Goal: Transaction & Acquisition: Obtain resource

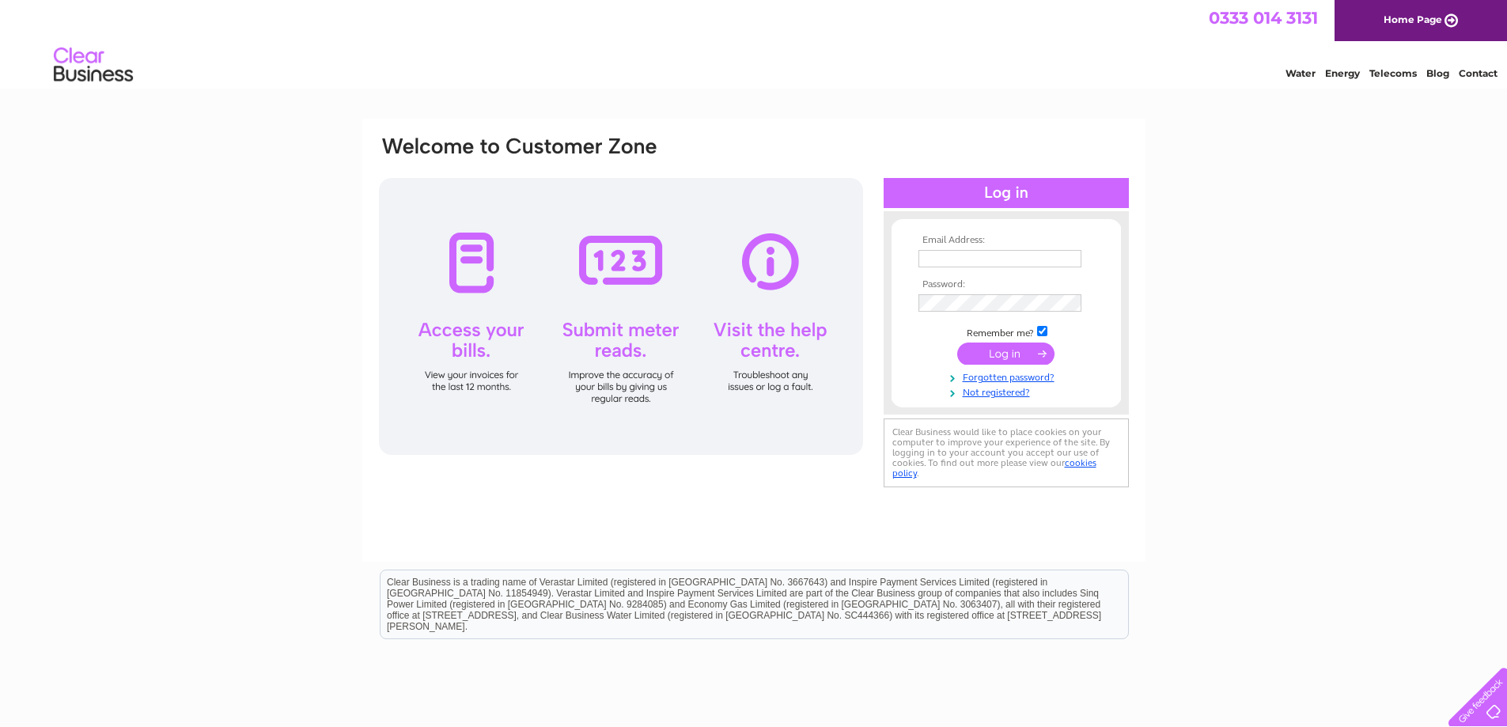
type input "[PERSON_NAME][EMAIL_ADDRESS][PERSON_NAME][DOMAIN_NAME]"
click at [1015, 353] on input "submit" at bounding box center [1005, 354] width 97 height 22
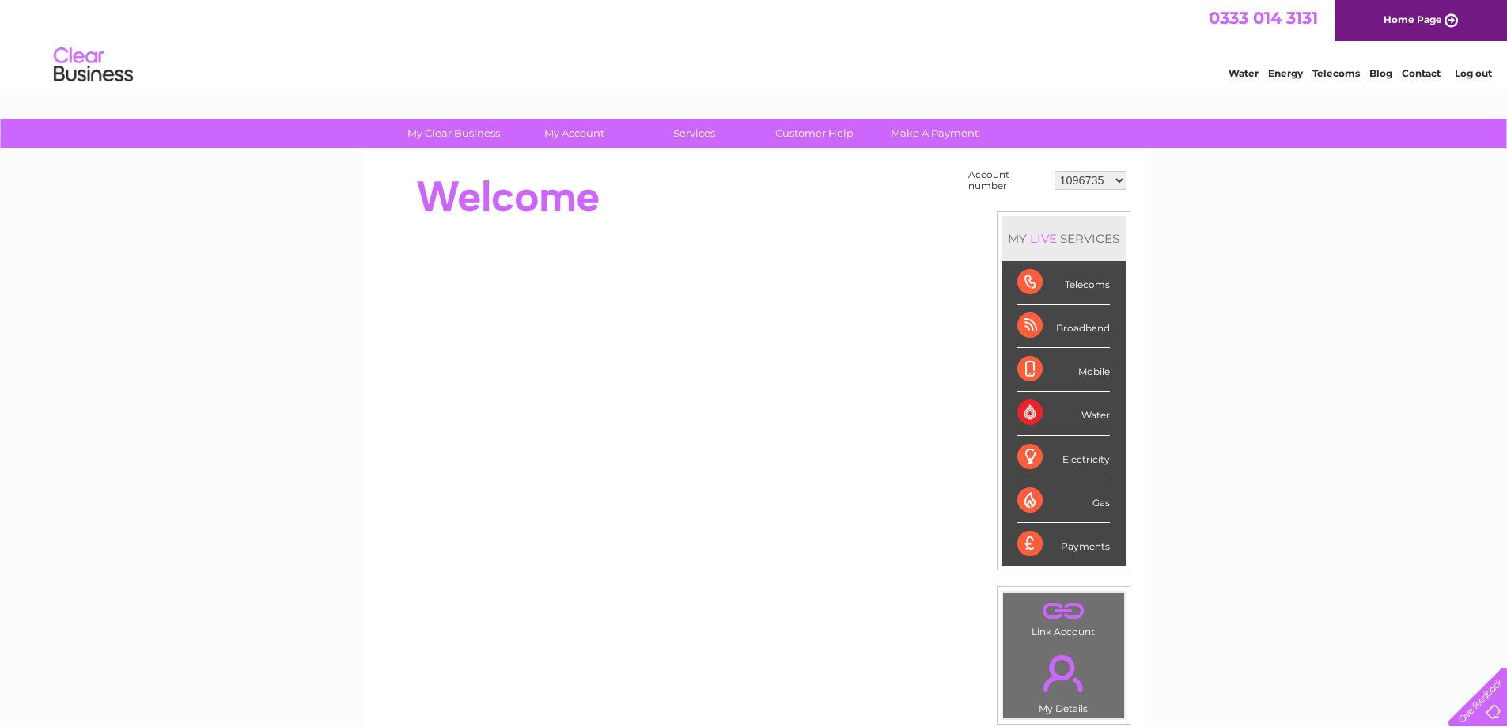
click at [1118, 179] on select "1096735 1154346 30269441 30269442 30274622 30276229 30276259 30277236 30282377 …" at bounding box center [1090, 180] width 72 height 19
select select "1154346"
click at [1054, 171] on select "1096735 1154346 30269441 30269442 30274622 30276229 30276259 30277236 30282377 …" at bounding box center [1090, 180] width 72 height 19
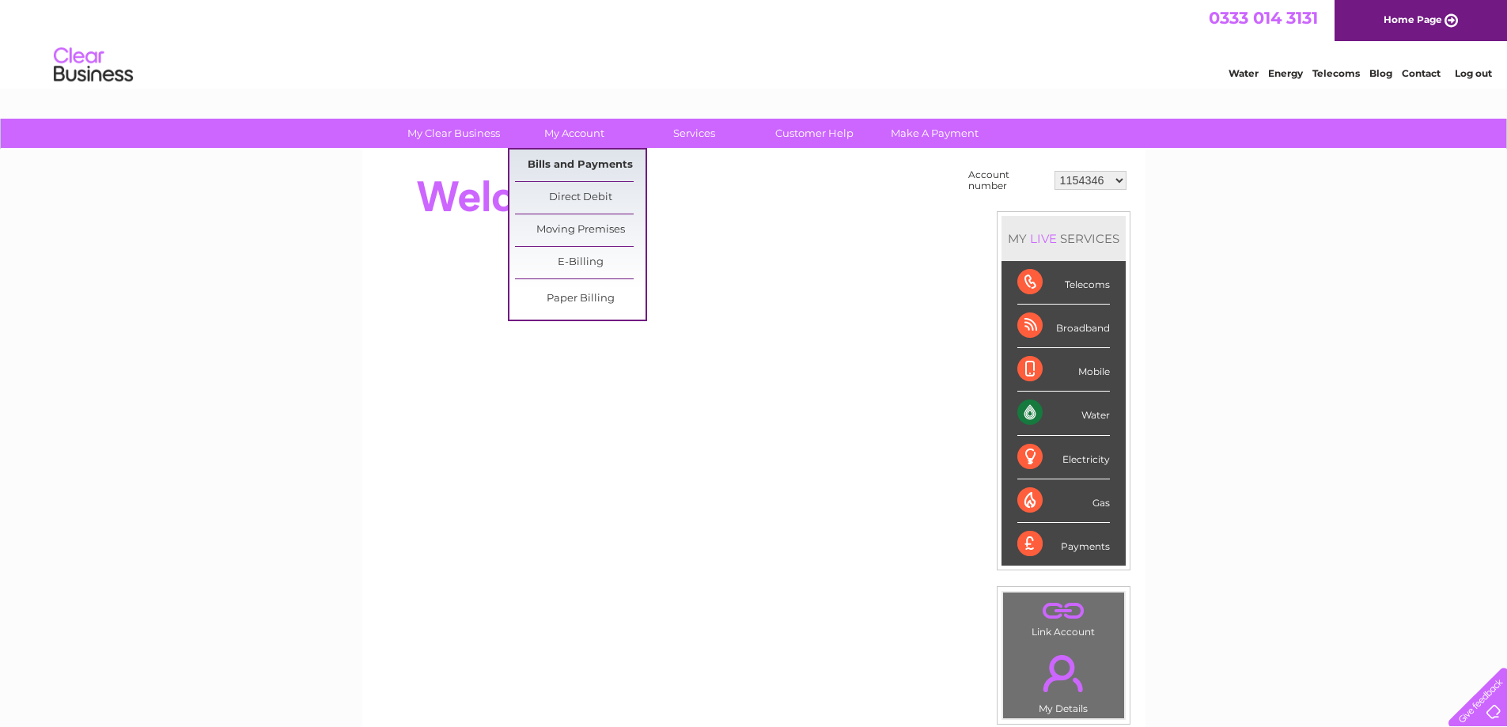
click at [581, 160] on link "Bills and Payments" at bounding box center [580, 166] width 131 height 32
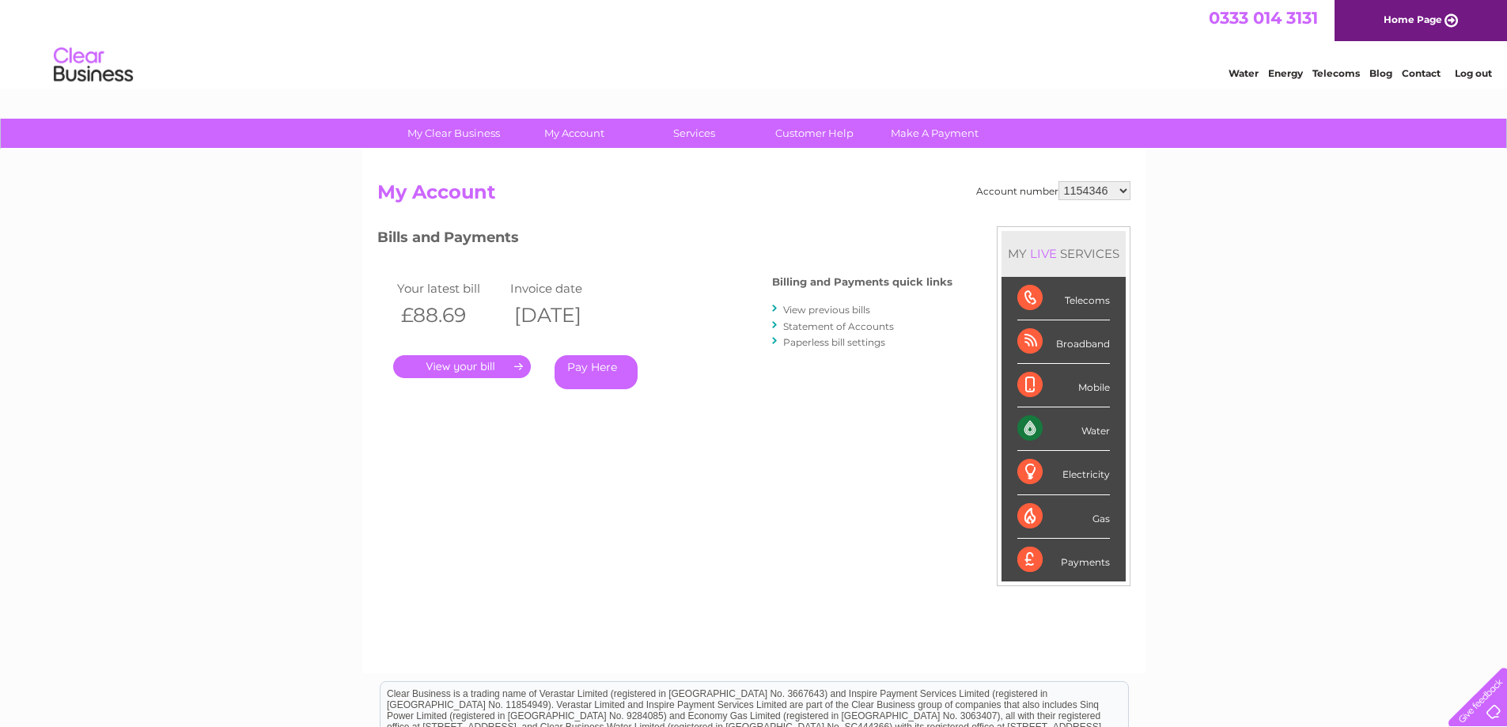
click at [458, 369] on link "." at bounding box center [462, 366] width 138 height 23
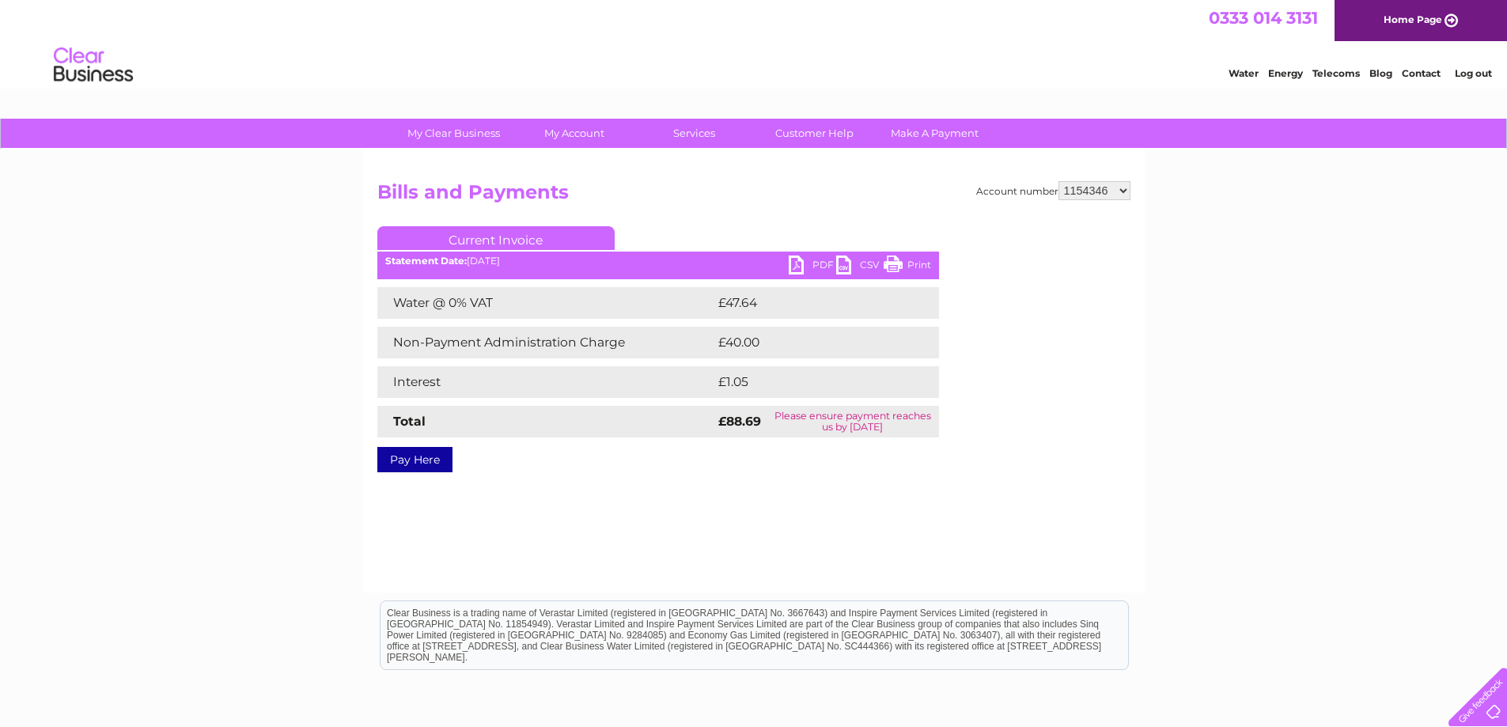
click at [802, 259] on link "PDF" at bounding box center [812, 266] width 47 height 23
click at [1122, 185] on select "1096735 1154346 30269441 30269442 30274622 30276229 30276259 30277236 30282377 …" at bounding box center [1094, 190] width 72 height 19
select select "30285217"
click at [1058, 181] on select "1096735 1154346 30269441 30269442 30274622 30276229 30276259 30277236 30282377 …" at bounding box center [1094, 190] width 72 height 19
click at [792, 263] on link "PDF" at bounding box center [812, 266] width 47 height 23
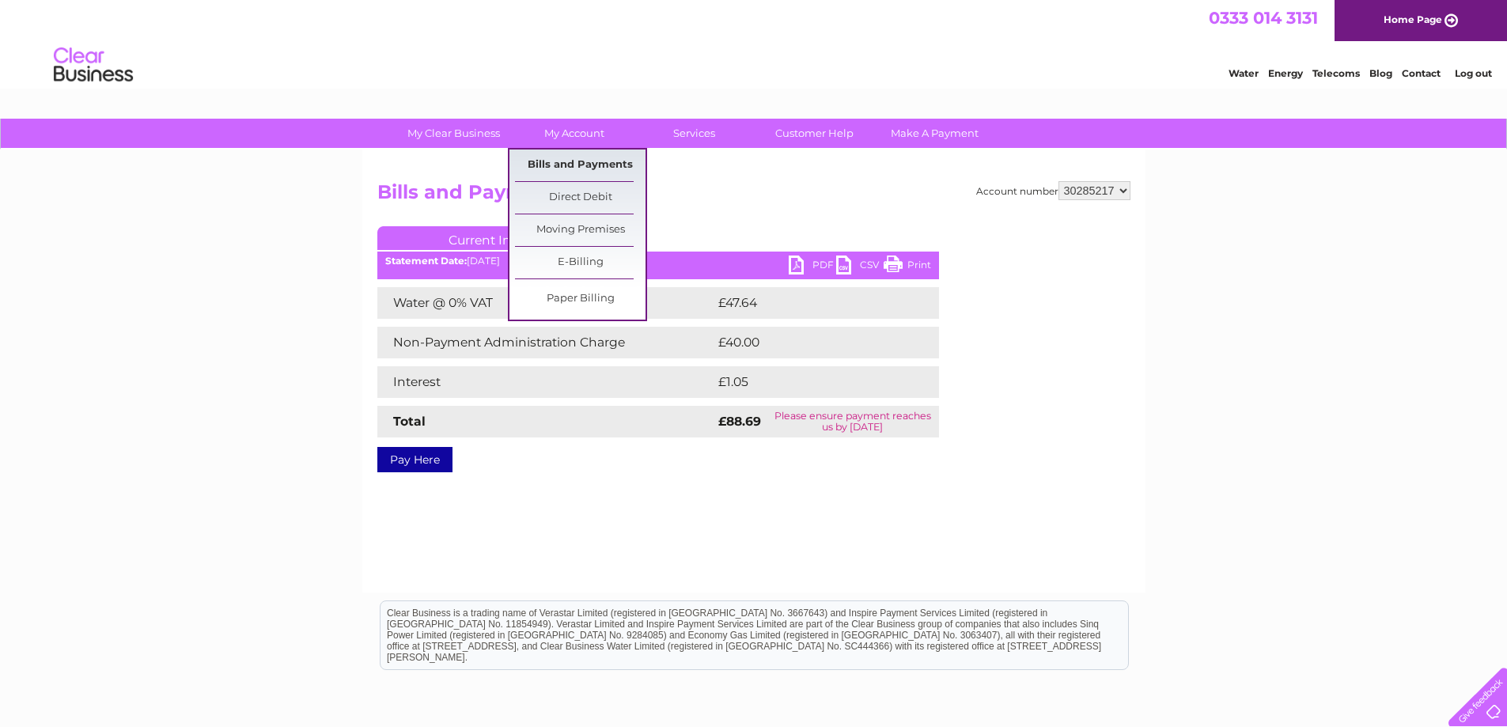
click at [584, 162] on link "Bills and Payments" at bounding box center [580, 166] width 131 height 32
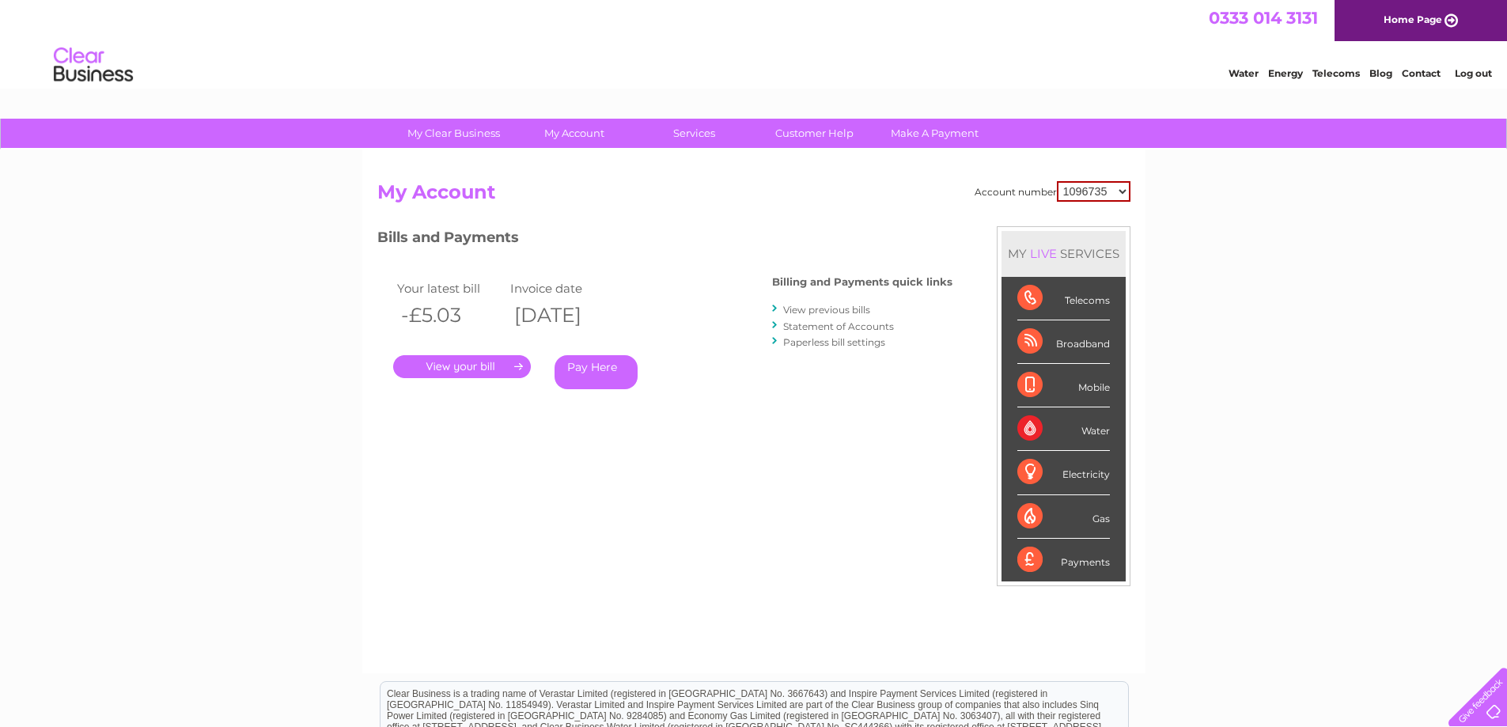
click at [1126, 194] on select "1096735 1154346 30269441 30269442 30274622 30276229 30276259 30277236 30282377 …" at bounding box center [1094, 191] width 74 height 21
select select "30285217"
click at [1057, 181] on select "1096735 1154346 30269441 30269442 30274622 30276229 30276259 30277236 30282377 …" at bounding box center [1094, 191] width 74 height 21
click at [473, 367] on link "." at bounding box center [462, 366] width 138 height 23
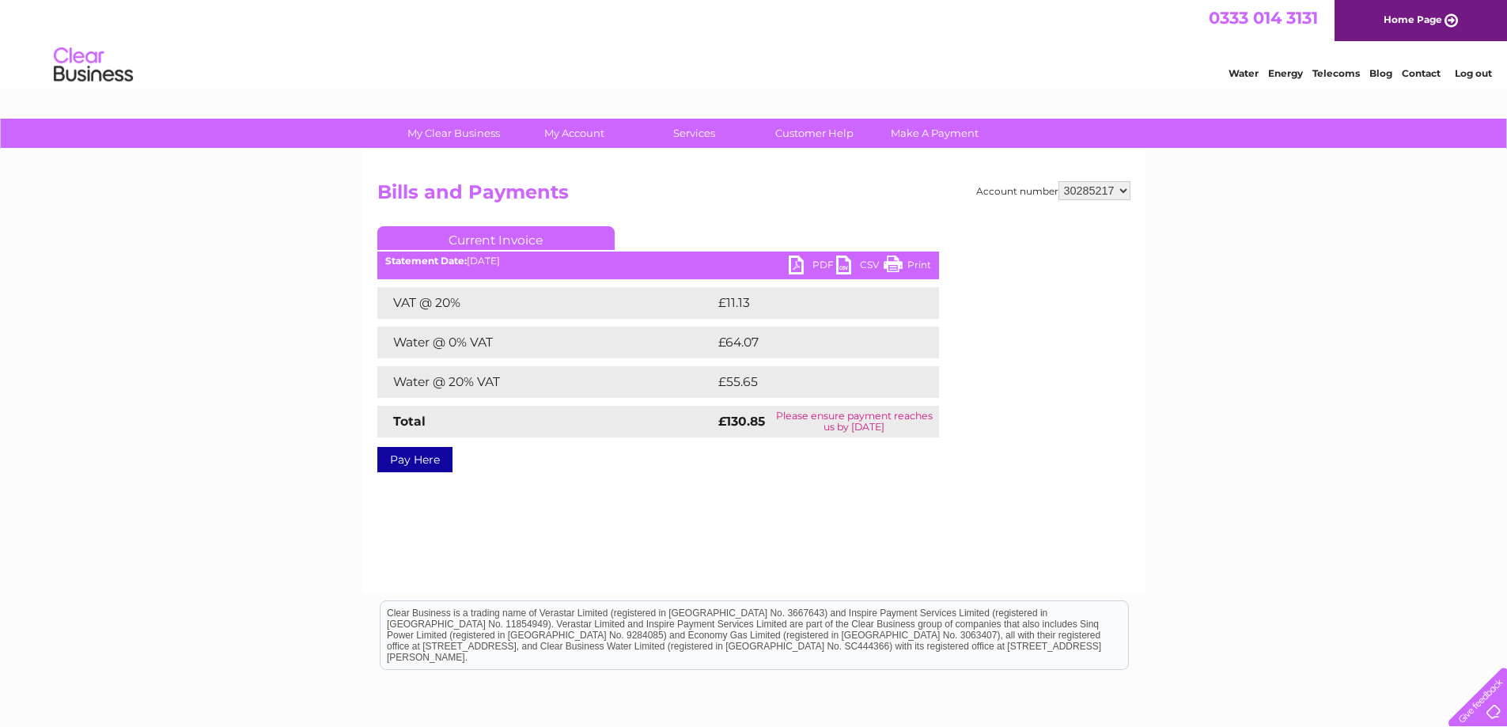
click at [799, 259] on link "PDF" at bounding box center [812, 266] width 47 height 23
click at [1476, 76] on link "Log out" at bounding box center [1473, 73] width 37 height 12
